Goal: Information Seeking & Learning: Learn about a topic

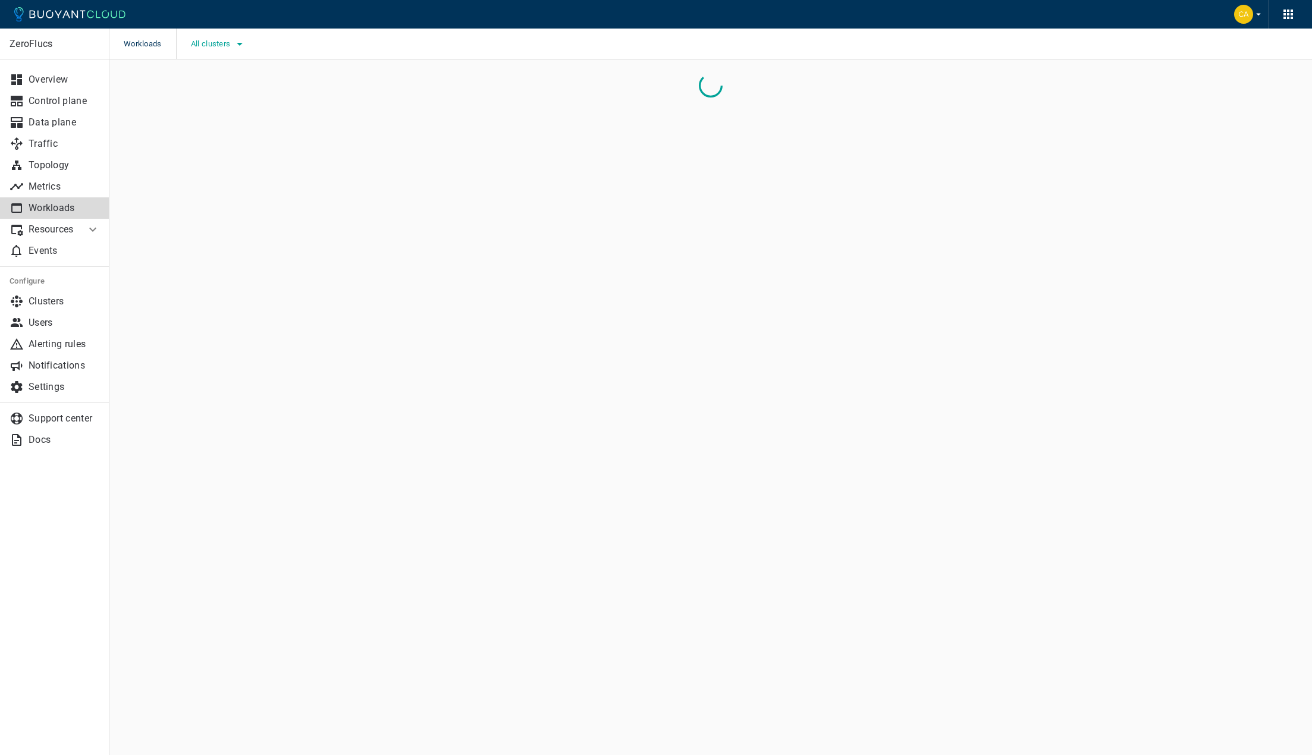
click at [196, 45] on span "All clusters" at bounding box center [212, 44] width 42 height 10
click at [235, 84] on span "caesars-usp1" at bounding box center [248, 80] width 58 height 12
click at [213, 84] on input "caesars-usp1" at bounding box center [206, 80] width 14 height 14
checkbox input "true"
drag, startPoint x: 229, startPoint y: 354, endPoint x: 118, endPoint y: 419, distance: 128.7
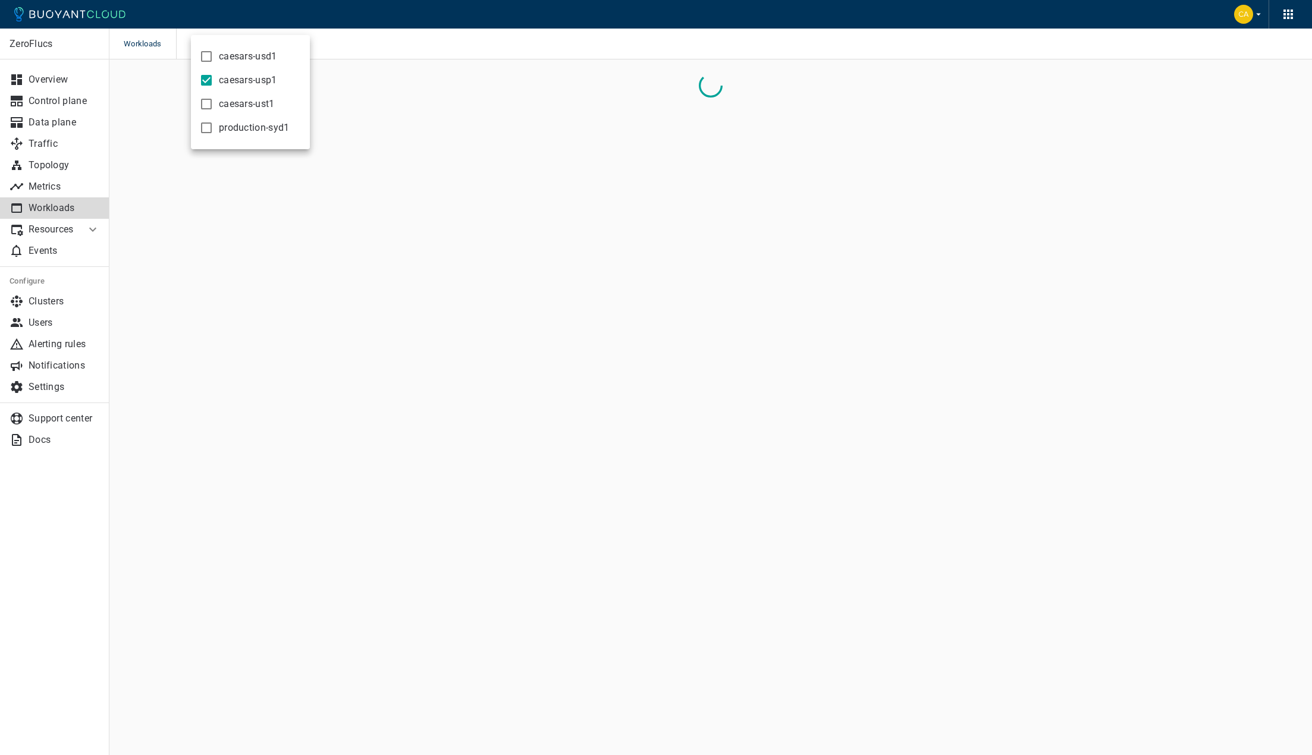
click at [229, 354] on div at bounding box center [656, 377] width 1312 height 755
click at [29, 165] on p "Topology" at bounding box center [64, 165] width 71 height 12
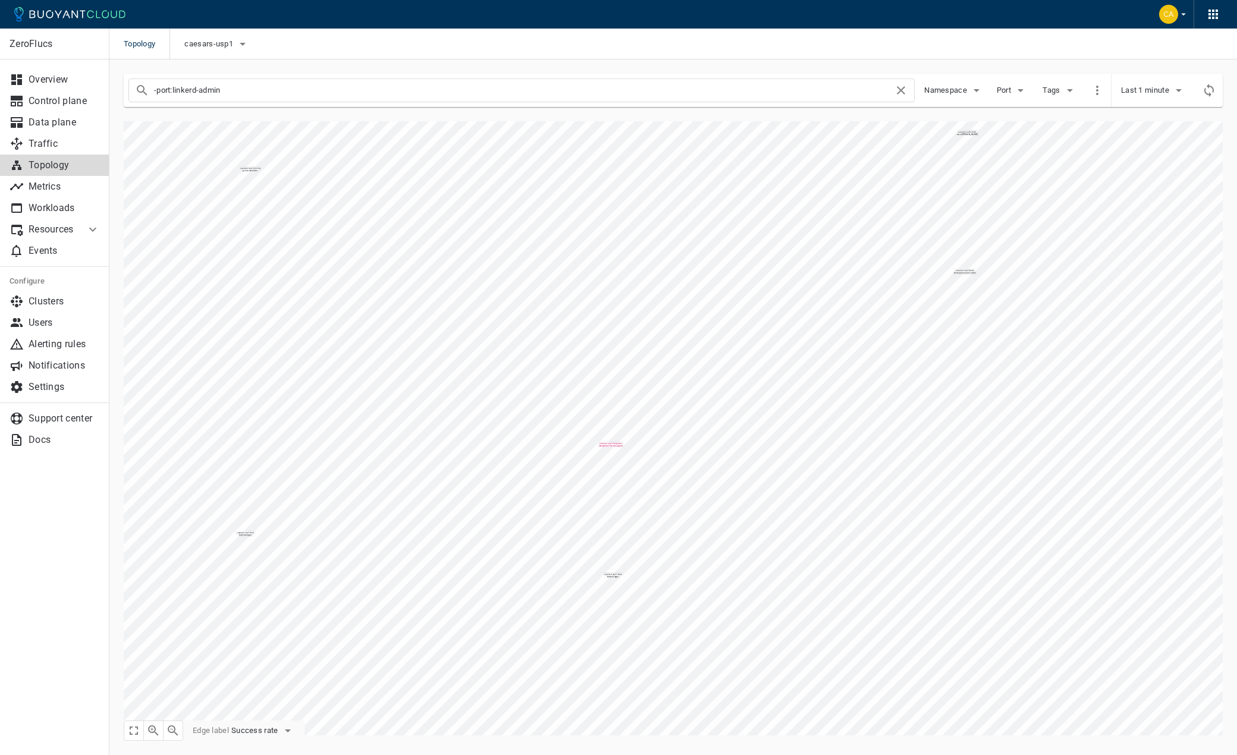
drag, startPoint x: 259, startPoint y: 97, endPoint x: -53, endPoint y: 80, distance: 312.6
click at [0, 80] on html "Topology caesars-usp1 ZeroFlucs Overview Control plane Data plane Traffic Topol…" at bounding box center [618, 377] width 1237 height 755
type input "hub-gateway"
checkbox input "false"
type input "hub-gateway"
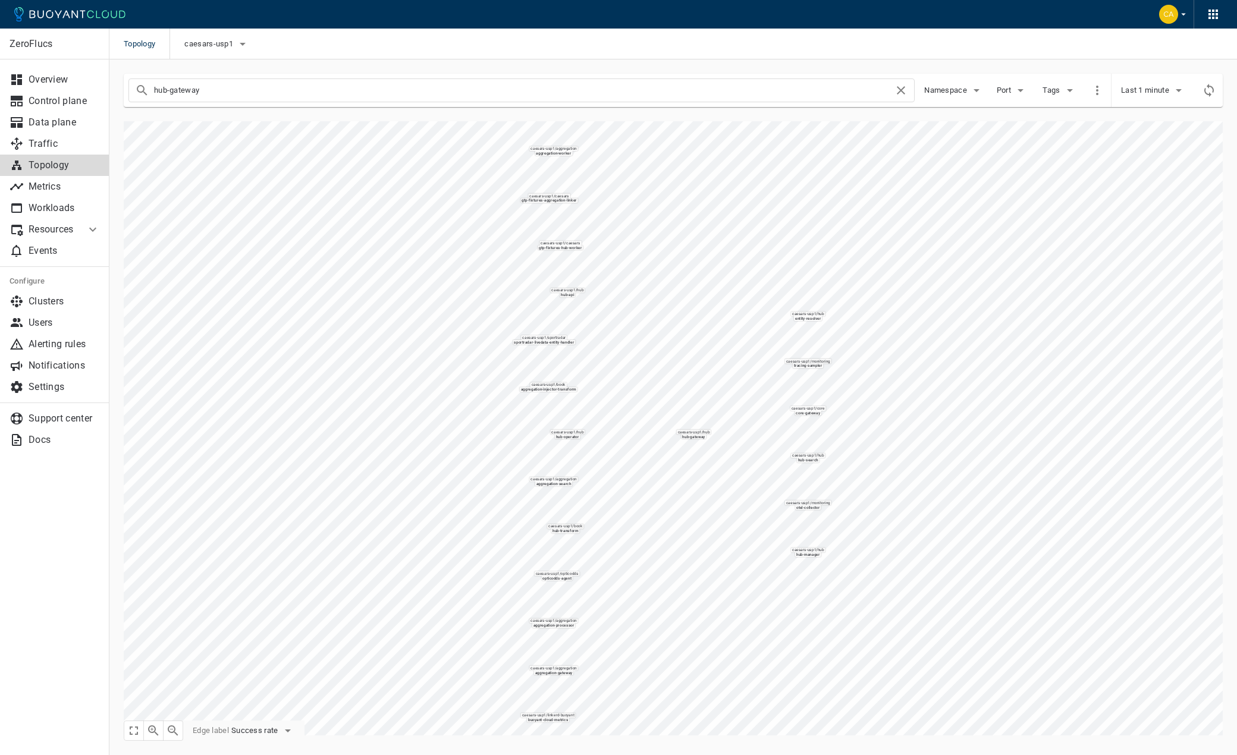
click at [263, 728] on span "Success rate" at bounding box center [255, 731] width 49 height 10
click at [263, 710] on li "Request rate" at bounding box center [279, 708] width 95 height 21
click at [1184, 90] on icon "button" at bounding box center [1178, 90] width 14 height 14
click at [1172, 140] on li "Last 10 minutes" at bounding box center [1166, 135] width 90 height 21
